Goal: Download file/media

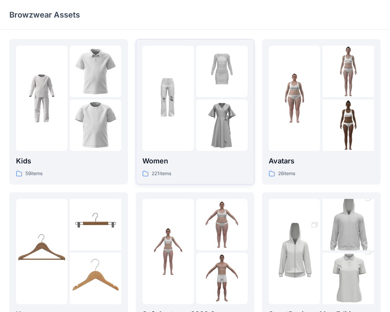
click at [169, 156] on p "Women" at bounding box center [194, 161] width 105 height 11
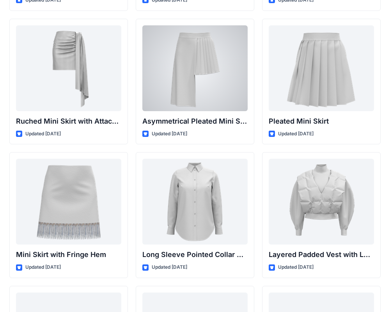
scroll to position [2174, 0]
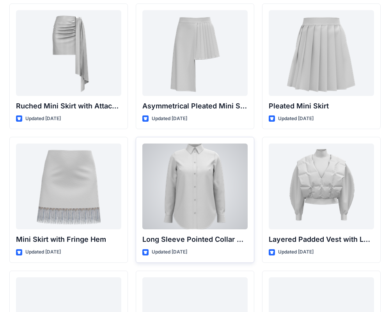
click at [194, 188] on div at bounding box center [194, 187] width 105 height 86
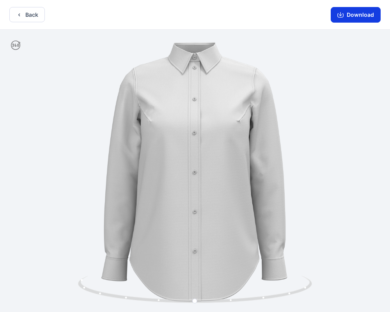
click at [360, 18] on button "Download" at bounding box center [356, 15] width 50 height 16
click at [350, 11] on button "Download" at bounding box center [356, 15] width 50 height 16
click at [364, 21] on button "Download" at bounding box center [356, 15] width 50 height 16
click at [24, 11] on button "Back" at bounding box center [27, 14] width 36 height 15
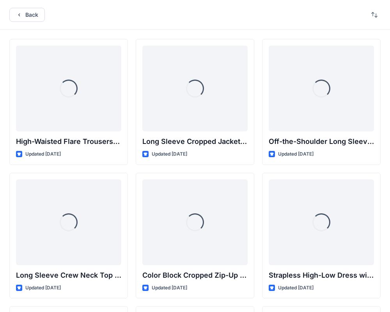
scroll to position [2174, 0]
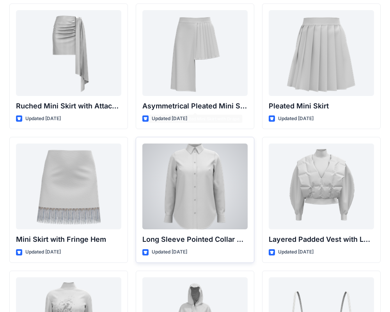
click at [200, 195] on div at bounding box center [194, 187] width 105 height 86
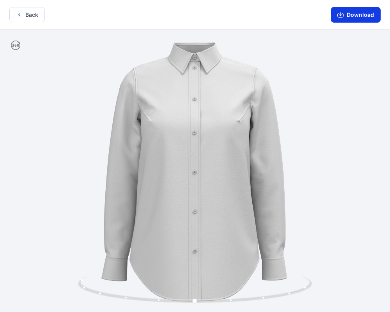
click at [350, 14] on button "Download" at bounding box center [356, 15] width 50 height 16
